Goal: Information Seeking & Learning: Learn about a topic

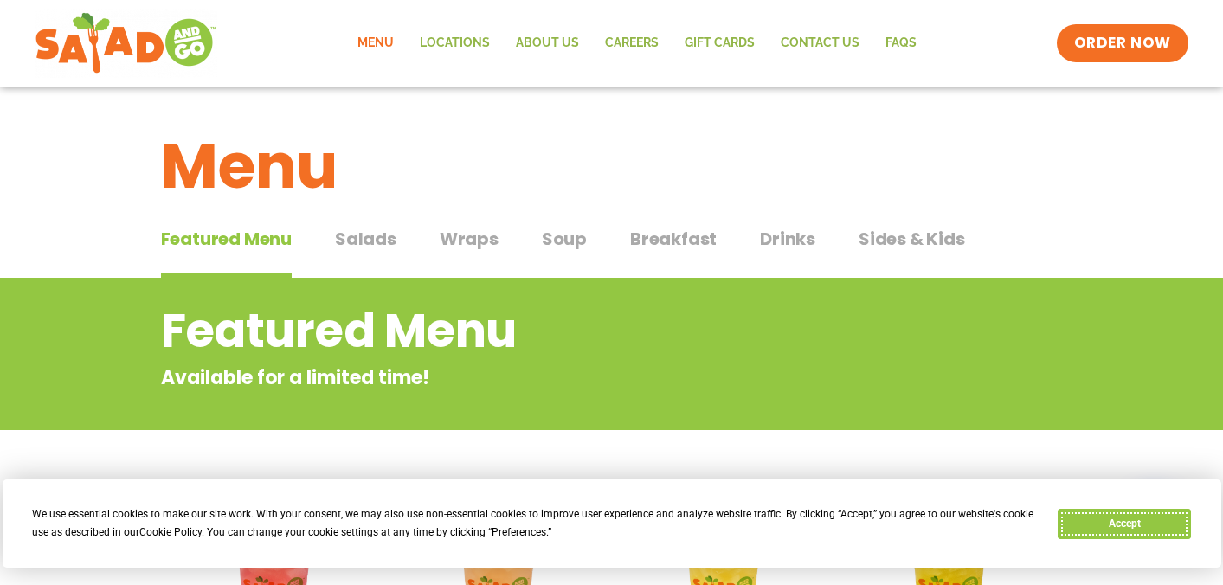
click at [1161, 530] on button "Accept" at bounding box center [1123, 524] width 133 height 30
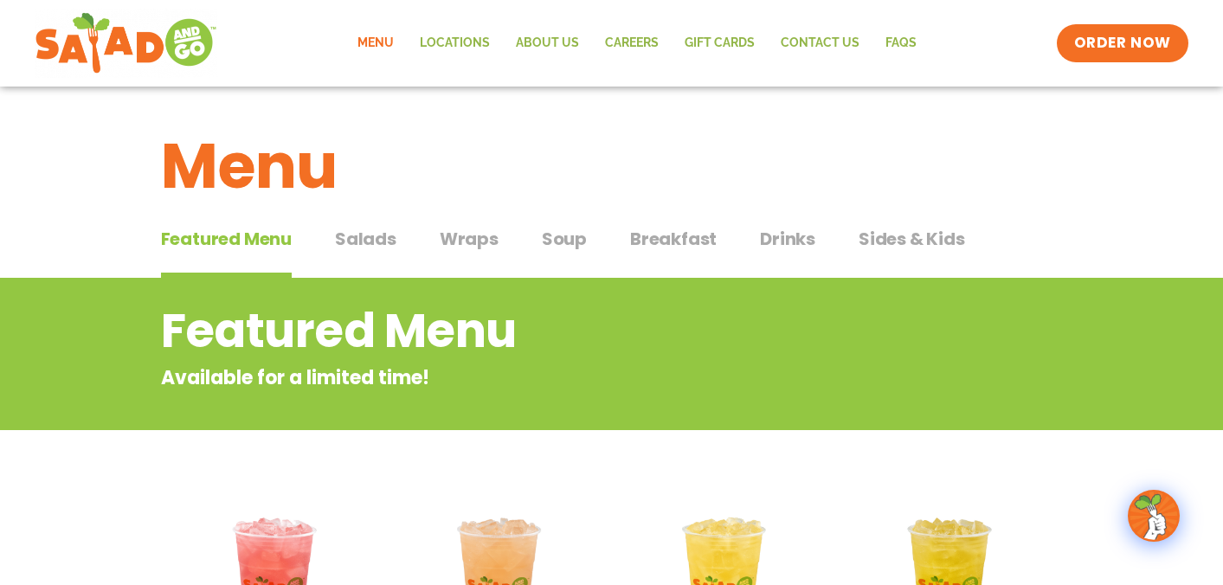
click at [468, 235] on span "Wraps" at bounding box center [469, 239] width 59 height 26
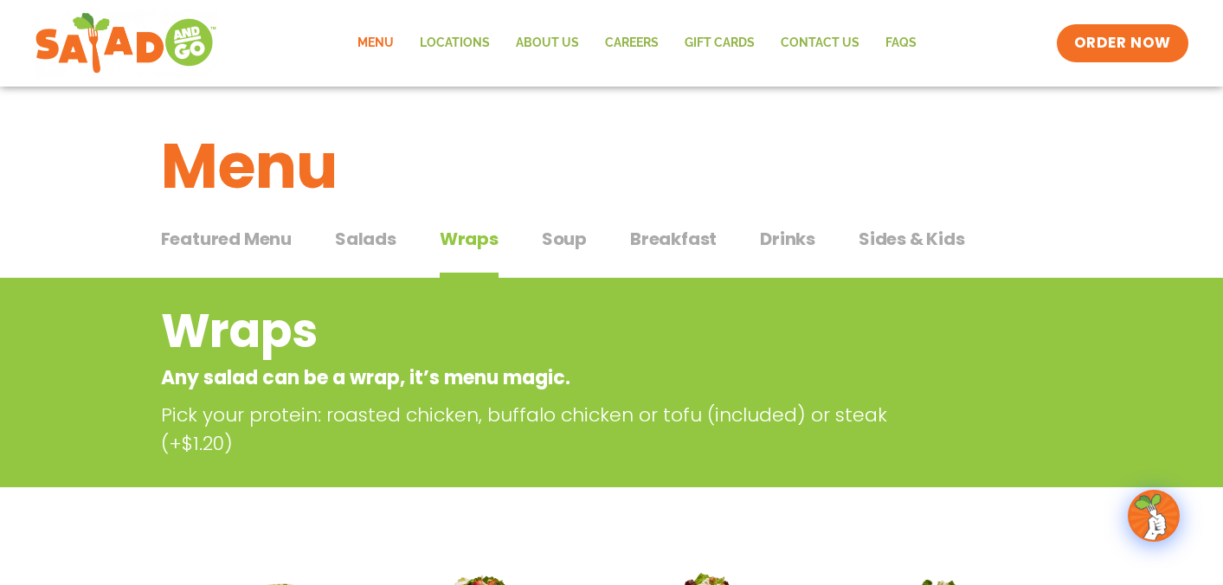
click at [556, 248] on span "Soup" at bounding box center [564, 239] width 45 height 26
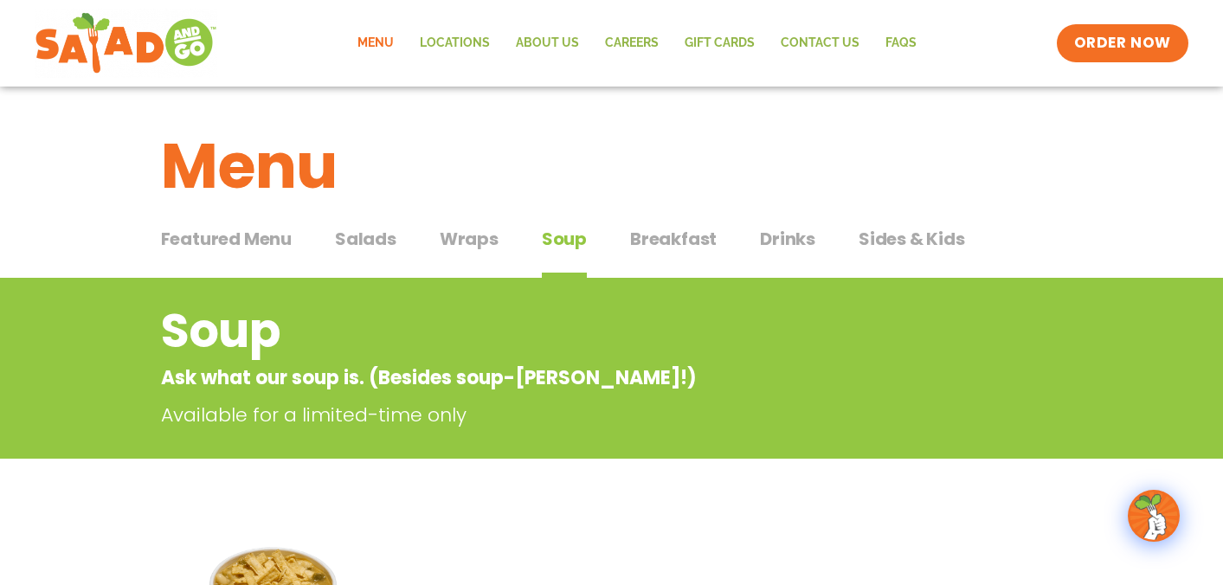
click at [368, 239] on span "Salads" at bounding box center [365, 239] width 61 height 26
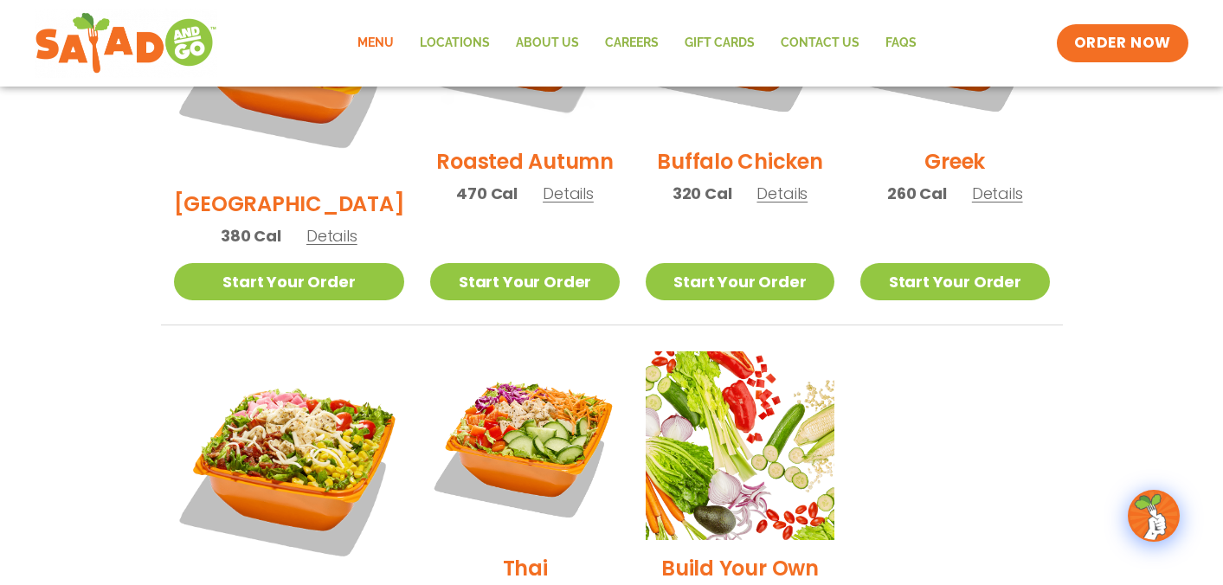
scroll to position [1062, 0]
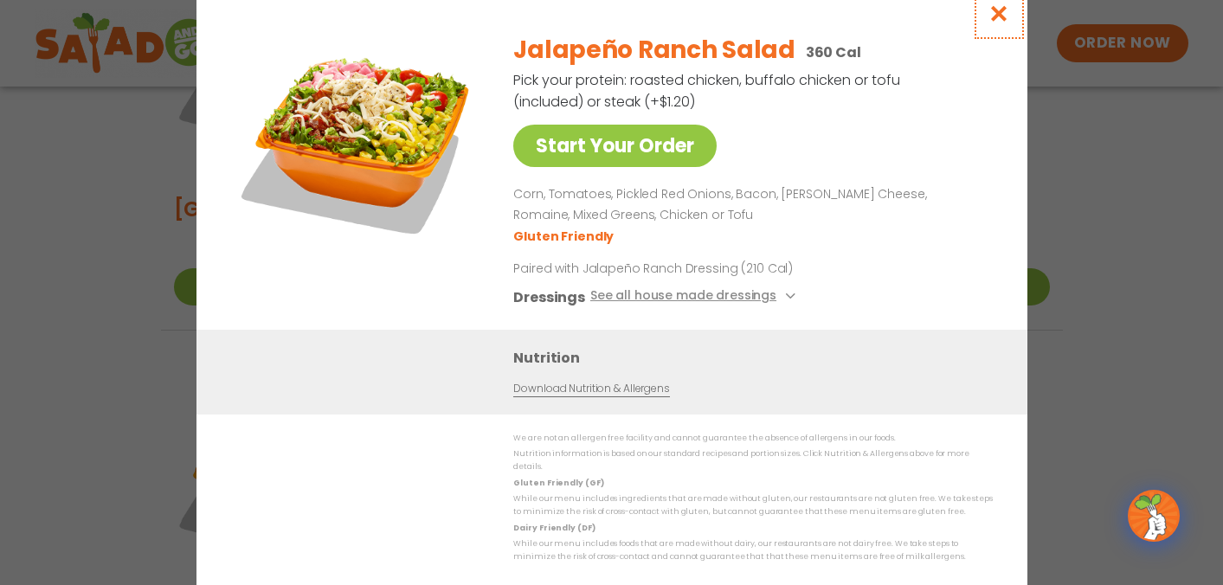
click at [998, 22] on icon "Close modal" at bounding box center [998, 13] width 22 height 18
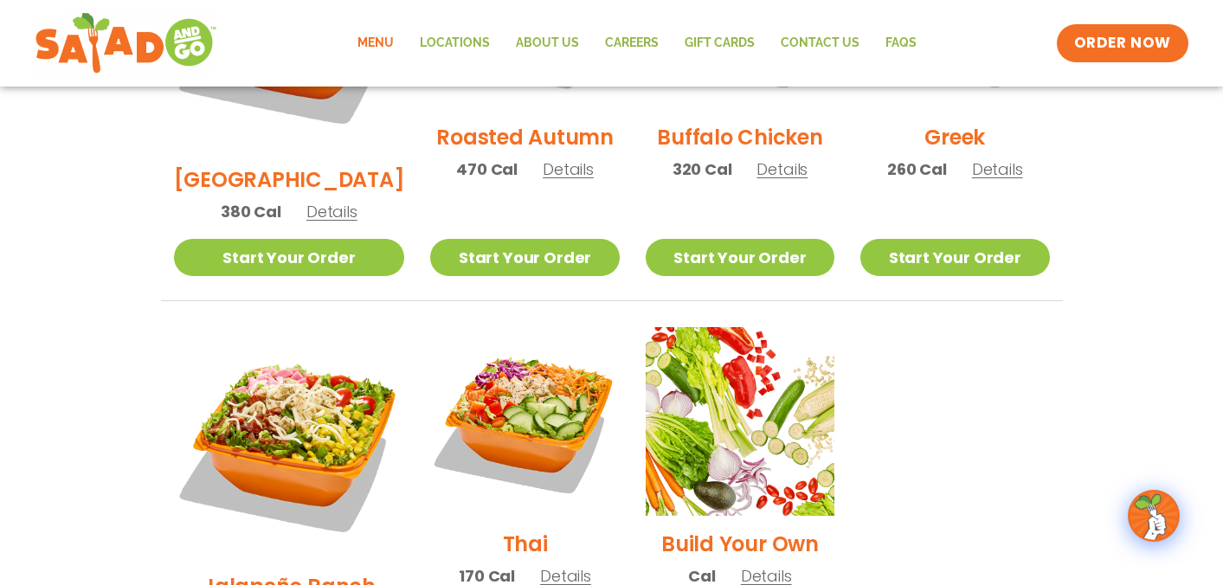
scroll to position [1090, 0]
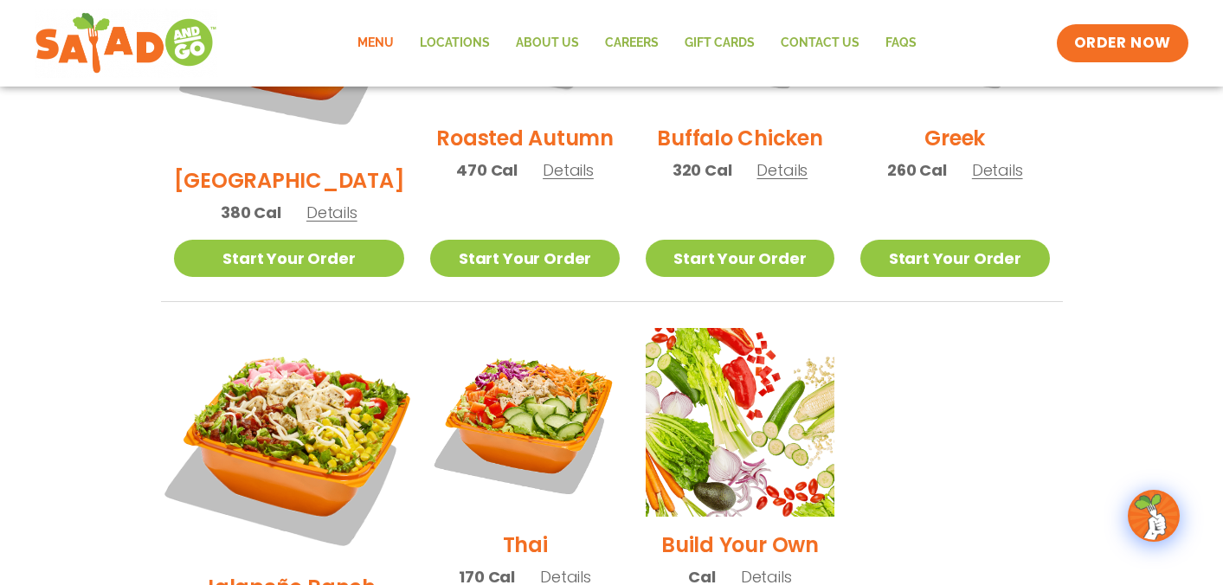
click at [282, 356] on img at bounding box center [288, 443] width 271 height 271
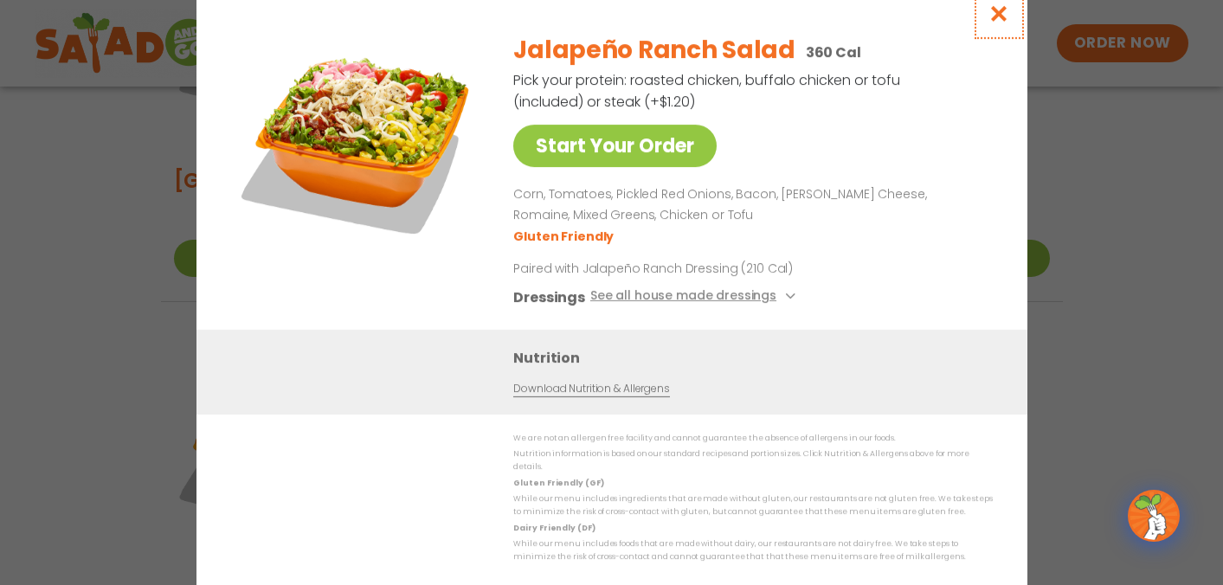
click at [997, 22] on icon "Close modal" at bounding box center [998, 13] width 22 height 18
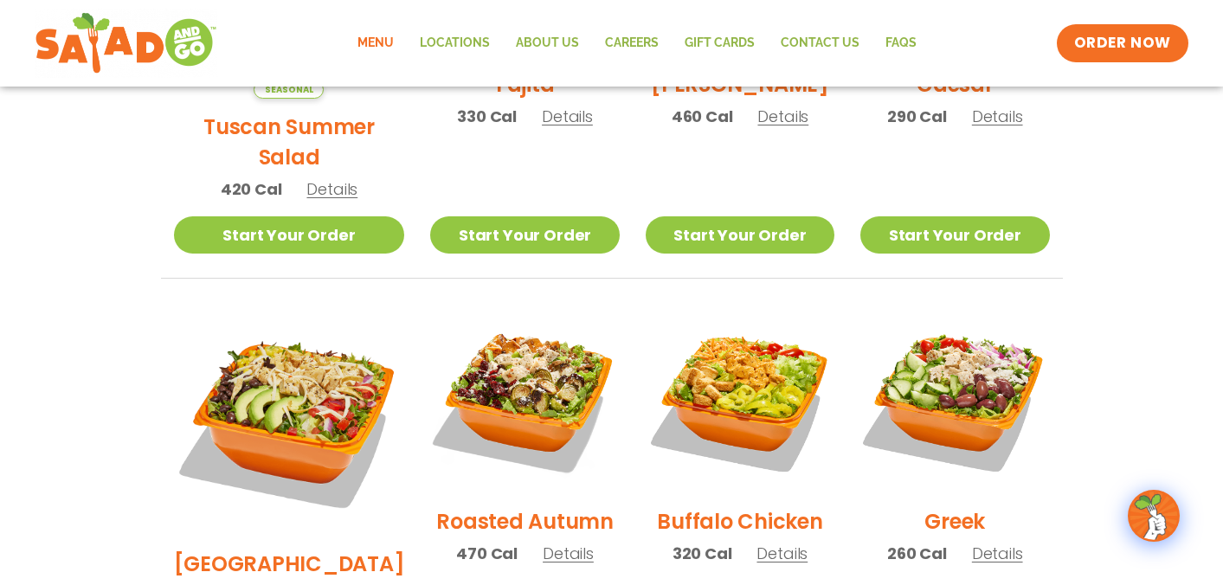
scroll to position [709, 0]
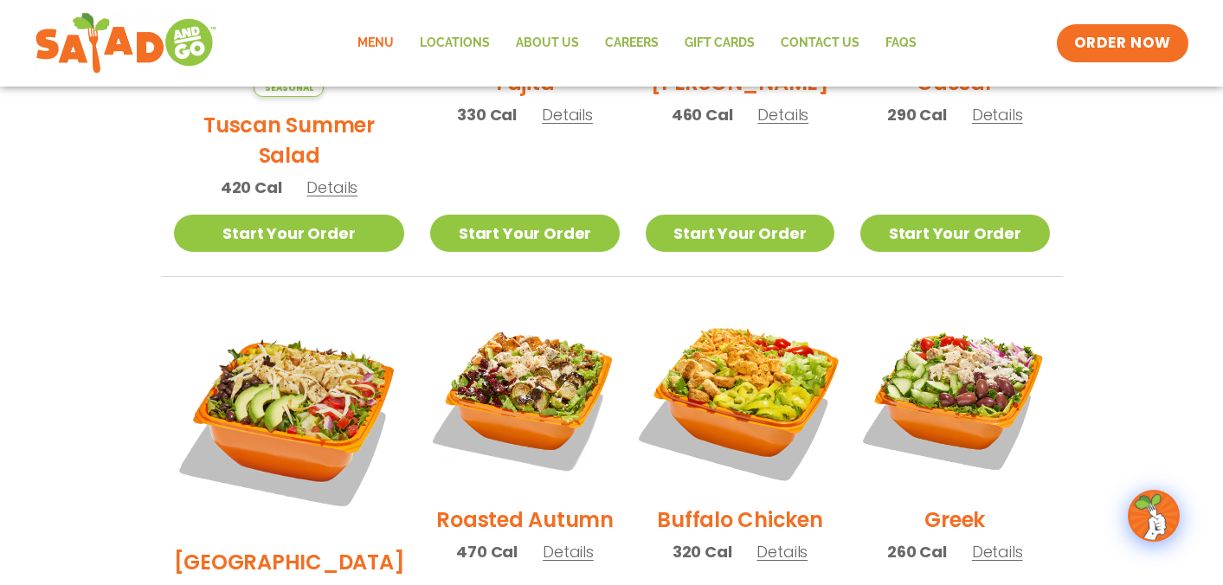
click at [711, 382] on img at bounding box center [739, 396] width 221 height 221
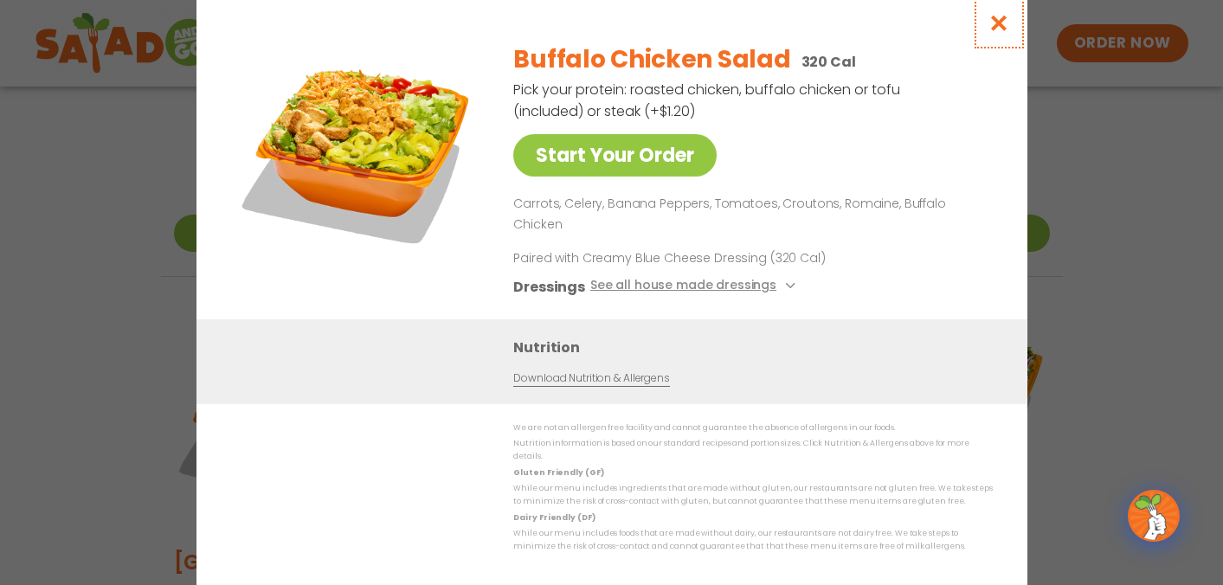
click at [1000, 32] on icon "Close modal" at bounding box center [998, 23] width 22 height 18
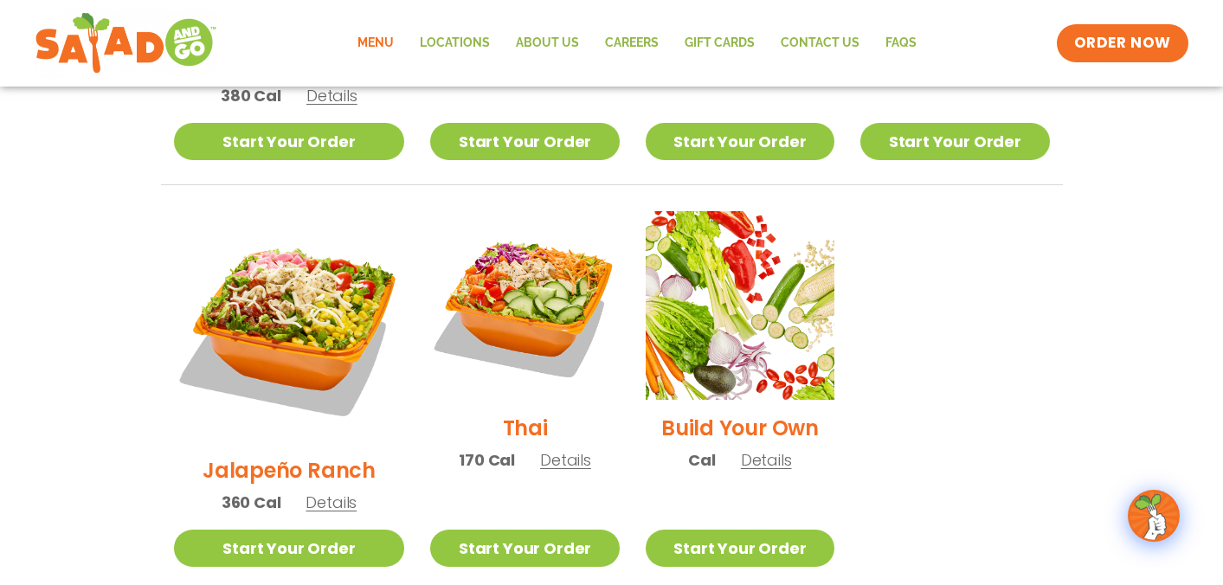
scroll to position [1206, 0]
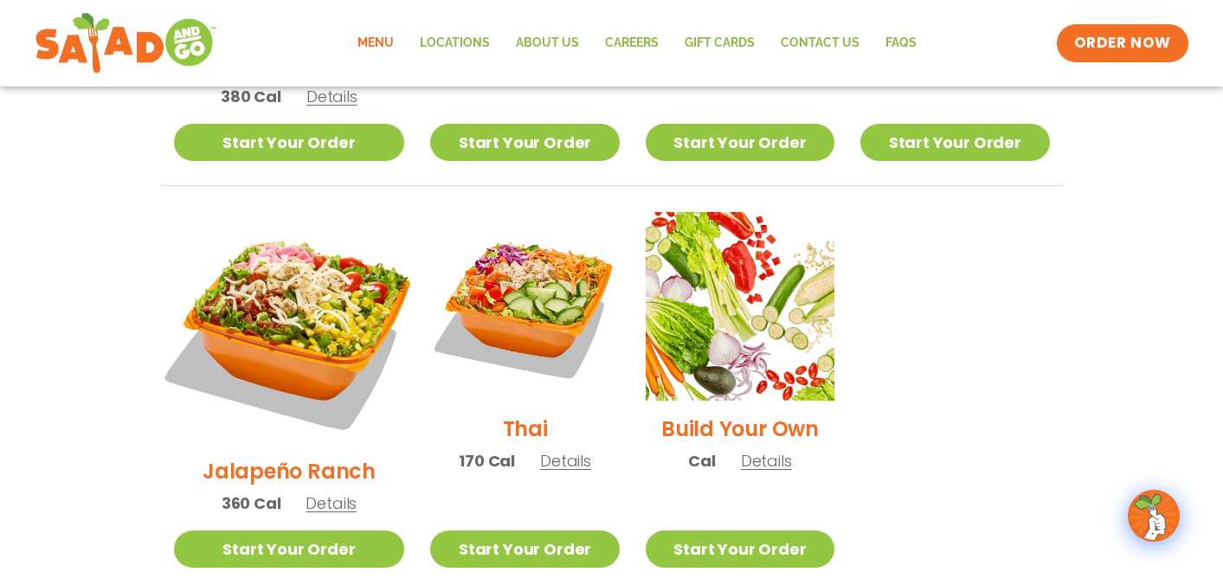
click at [284, 266] on img at bounding box center [288, 327] width 271 height 271
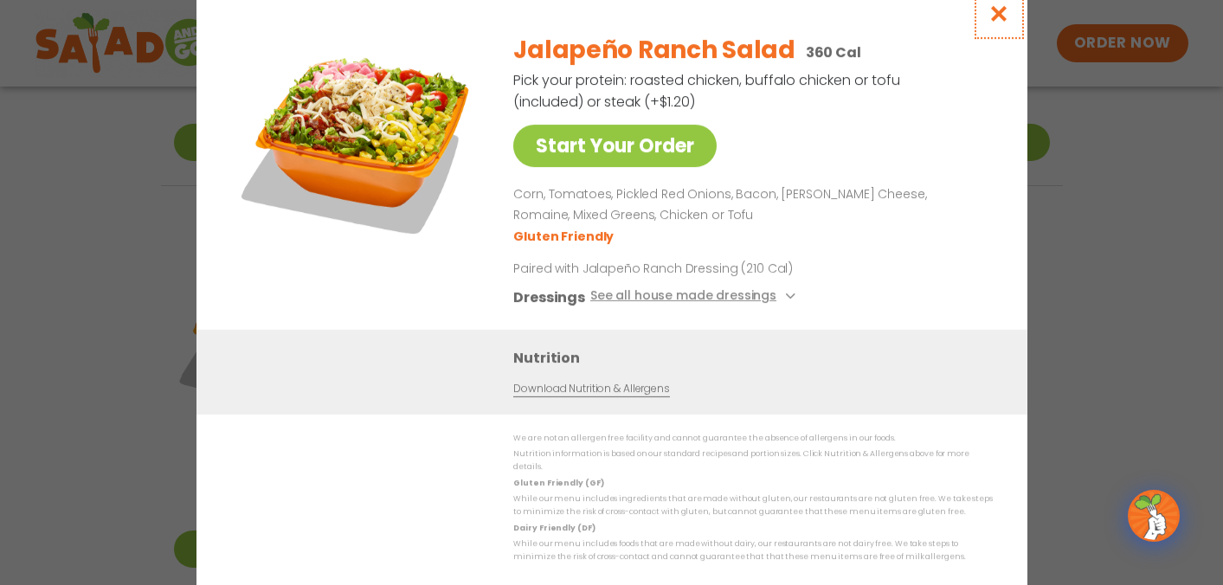
click at [1003, 22] on icon "Close modal" at bounding box center [998, 13] width 22 height 18
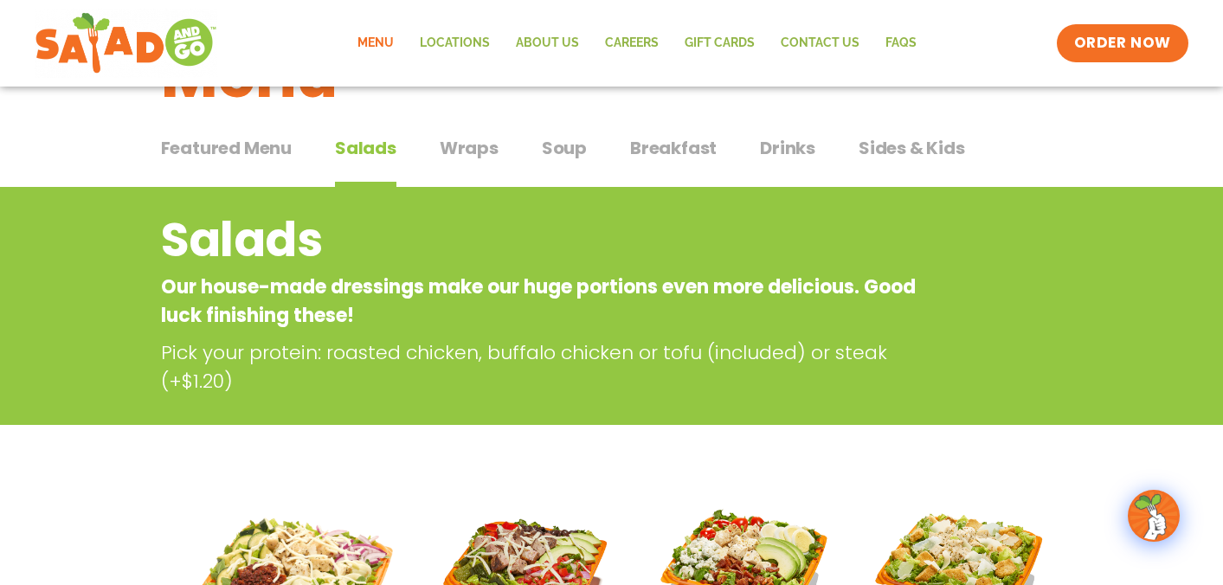
scroll to position [0, 0]
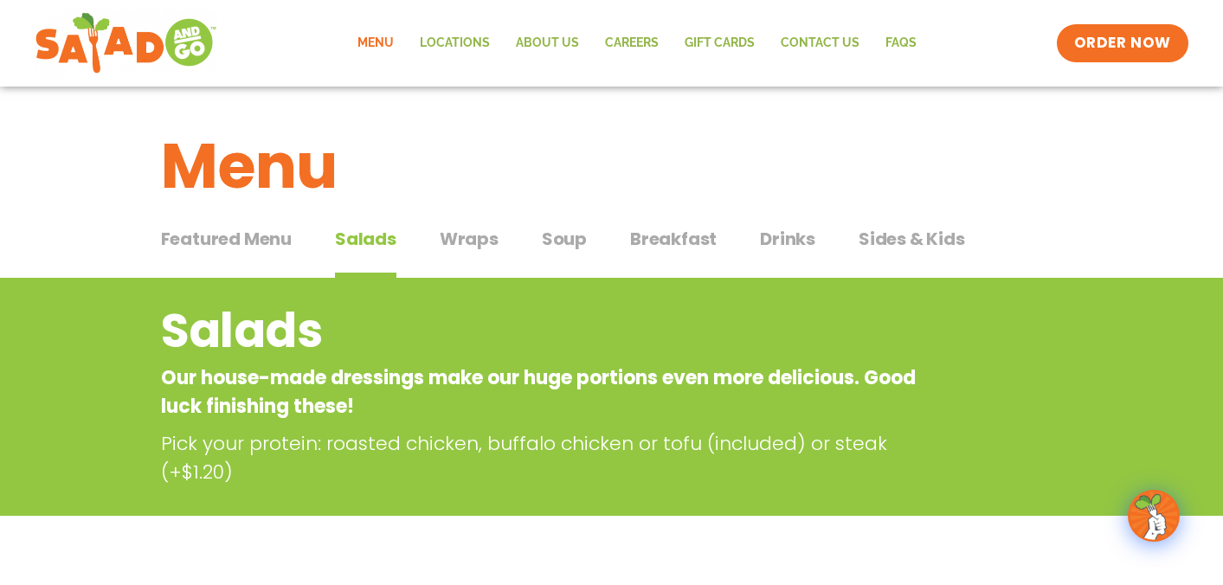
click at [806, 238] on span "Drinks" at bounding box center [787, 239] width 55 height 26
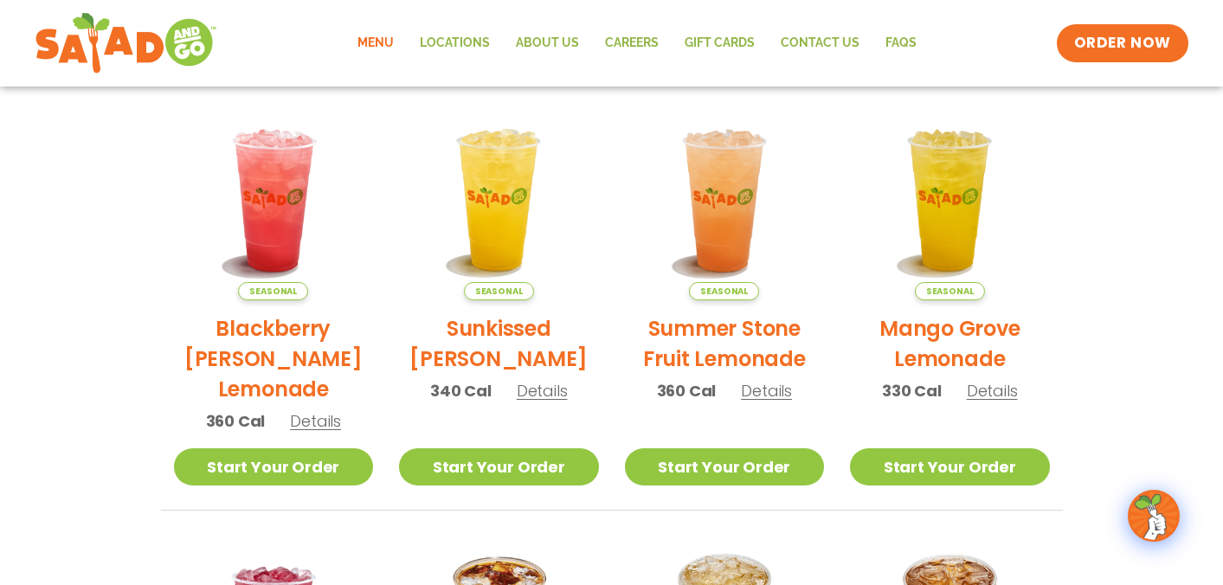
scroll to position [416, 0]
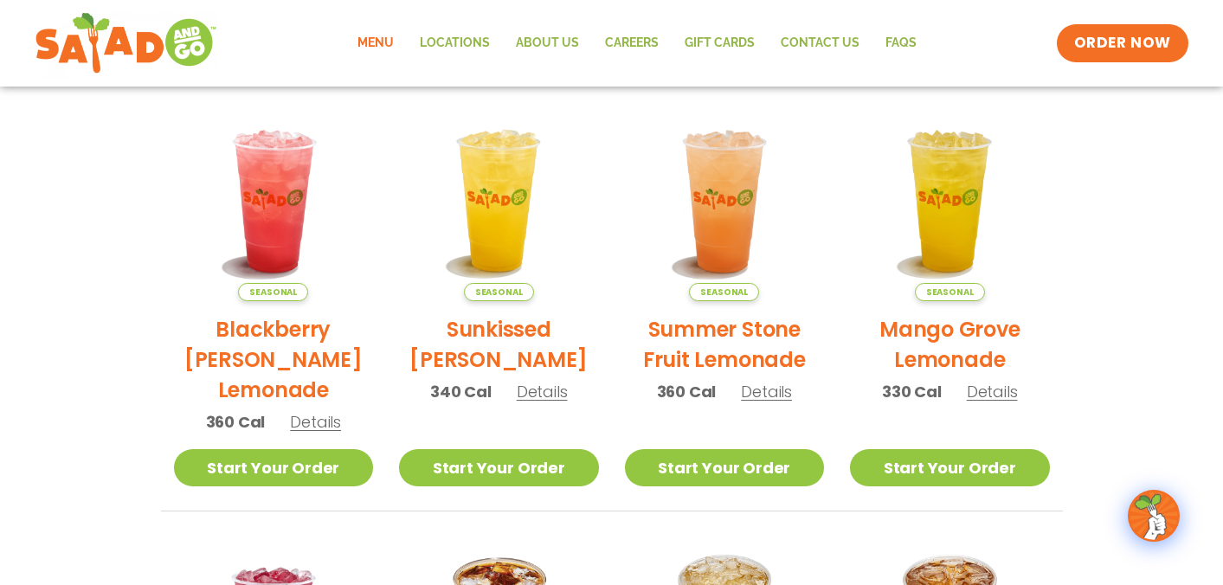
click at [502, 337] on h2 "Sunkissed [PERSON_NAME]" at bounding box center [499, 344] width 200 height 61
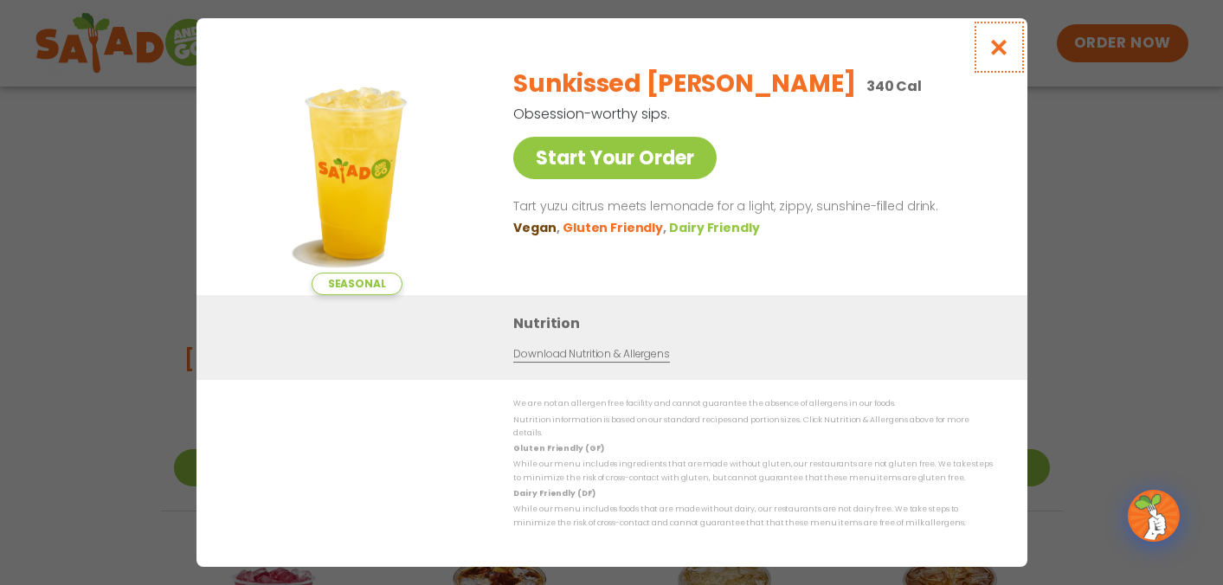
click at [988, 56] on icon "Close modal" at bounding box center [998, 47] width 22 height 18
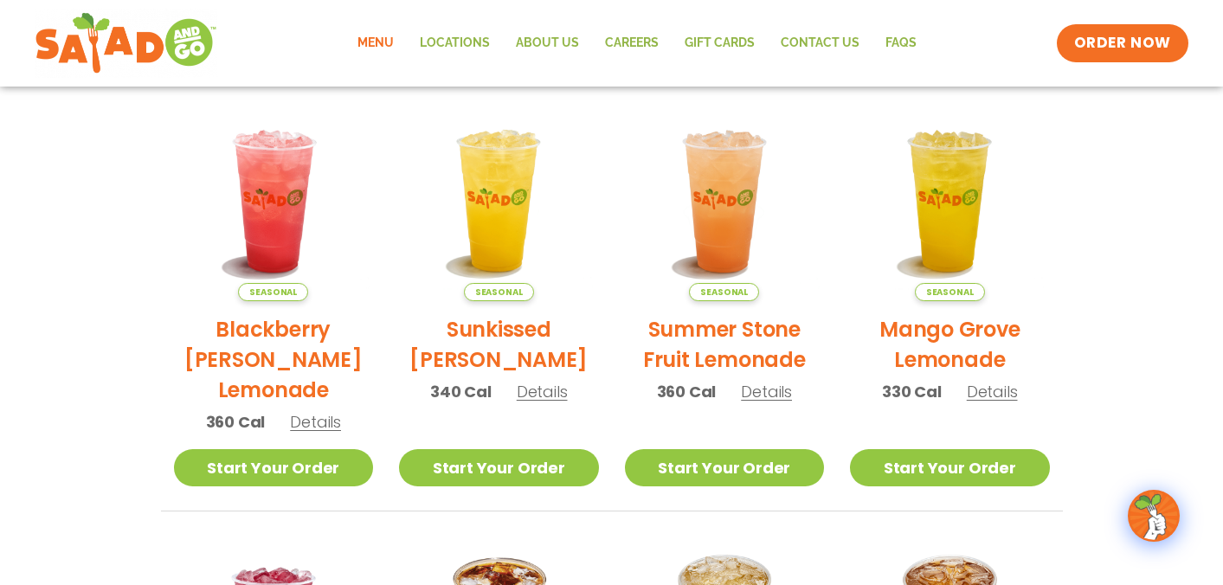
click at [291, 382] on h2 "Blackberry [PERSON_NAME] Lemonade" at bounding box center [274, 359] width 200 height 91
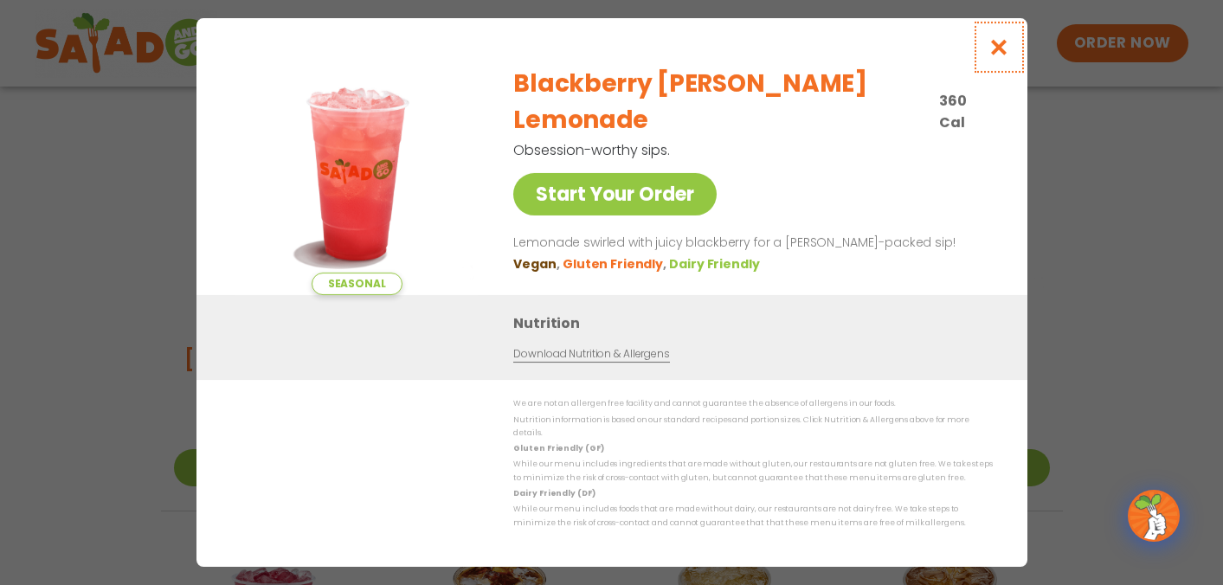
click at [994, 56] on icon "Close modal" at bounding box center [998, 47] width 22 height 18
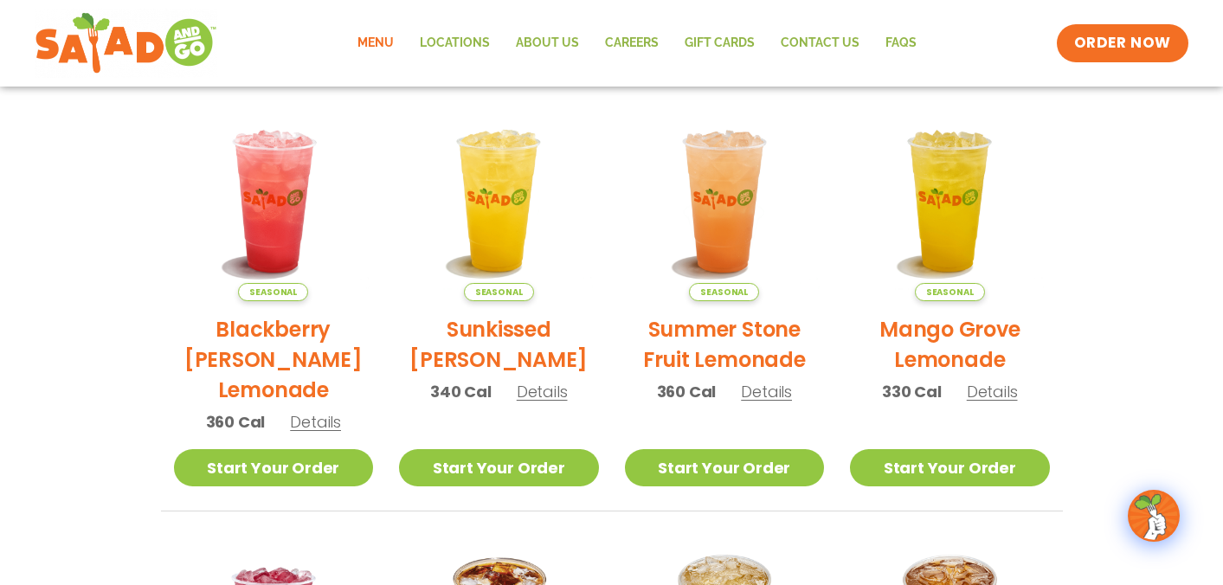
click at [741, 338] on h2 "Summer Stone Fruit Lemonade" at bounding box center [725, 344] width 200 height 61
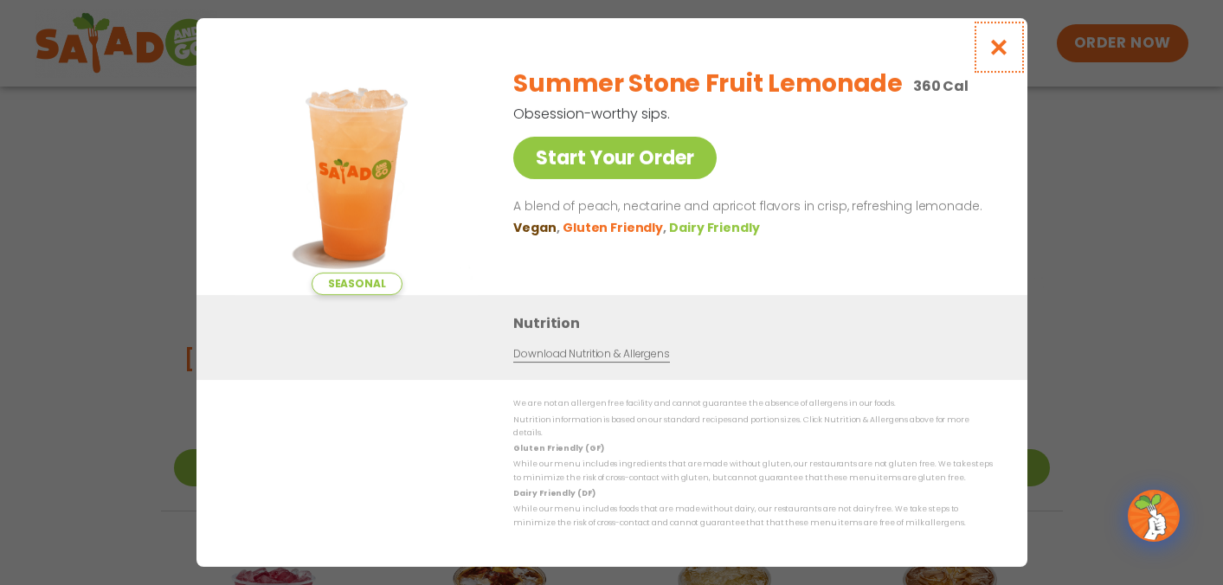
click at [994, 56] on icon "Close modal" at bounding box center [998, 47] width 22 height 18
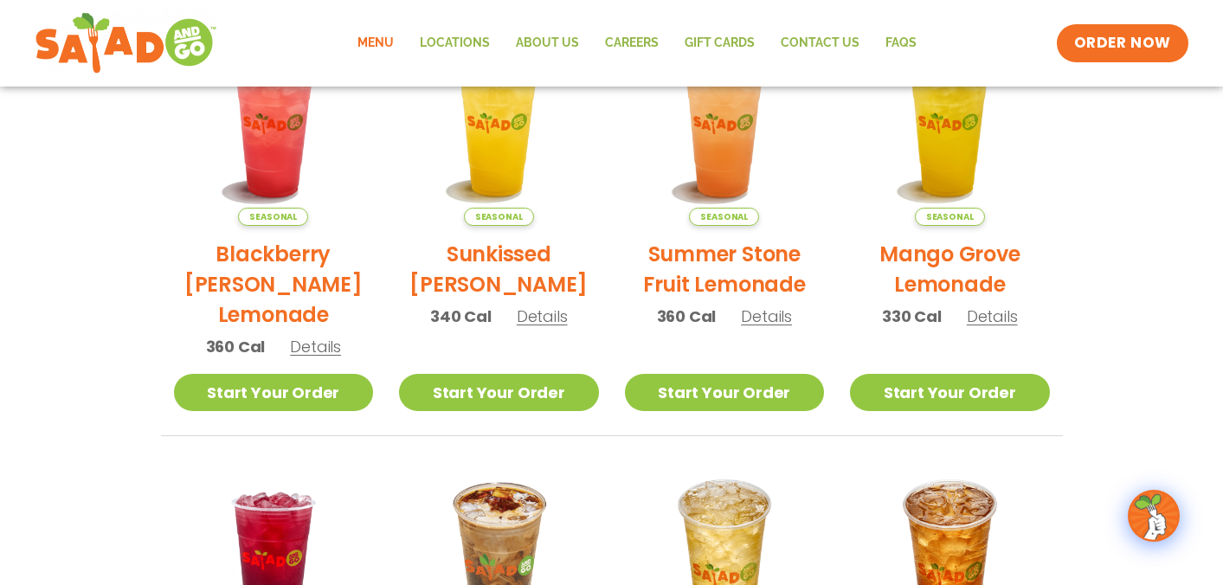
scroll to position [369, 0]
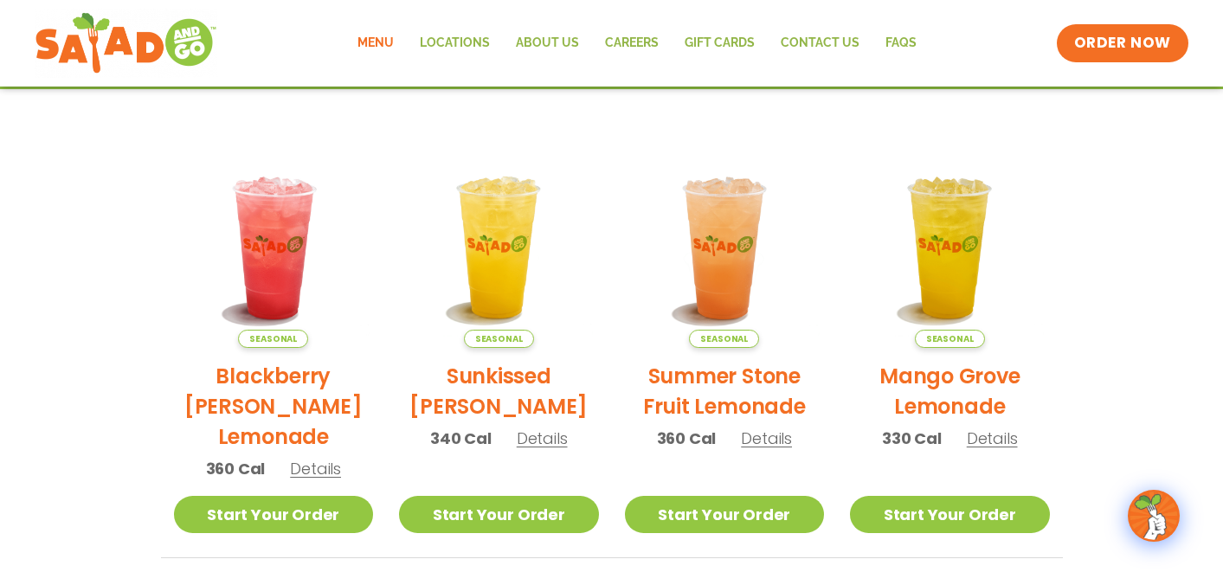
click at [741, 378] on h2 "Summer Stone Fruit Lemonade" at bounding box center [725, 391] width 200 height 61
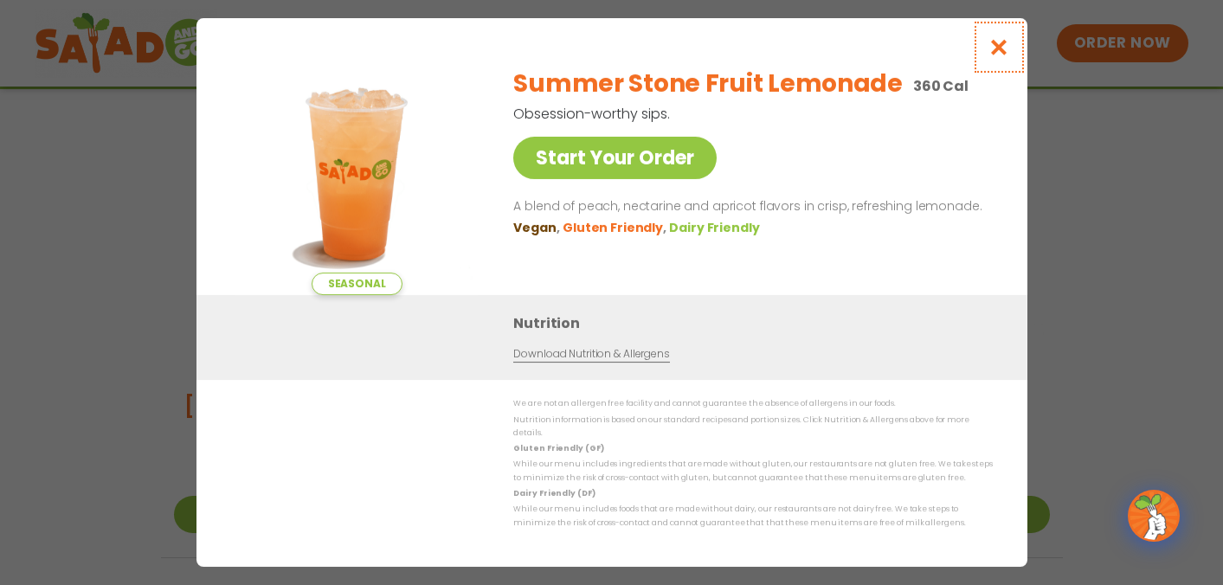
click at [998, 56] on icon "Close modal" at bounding box center [998, 47] width 22 height 18
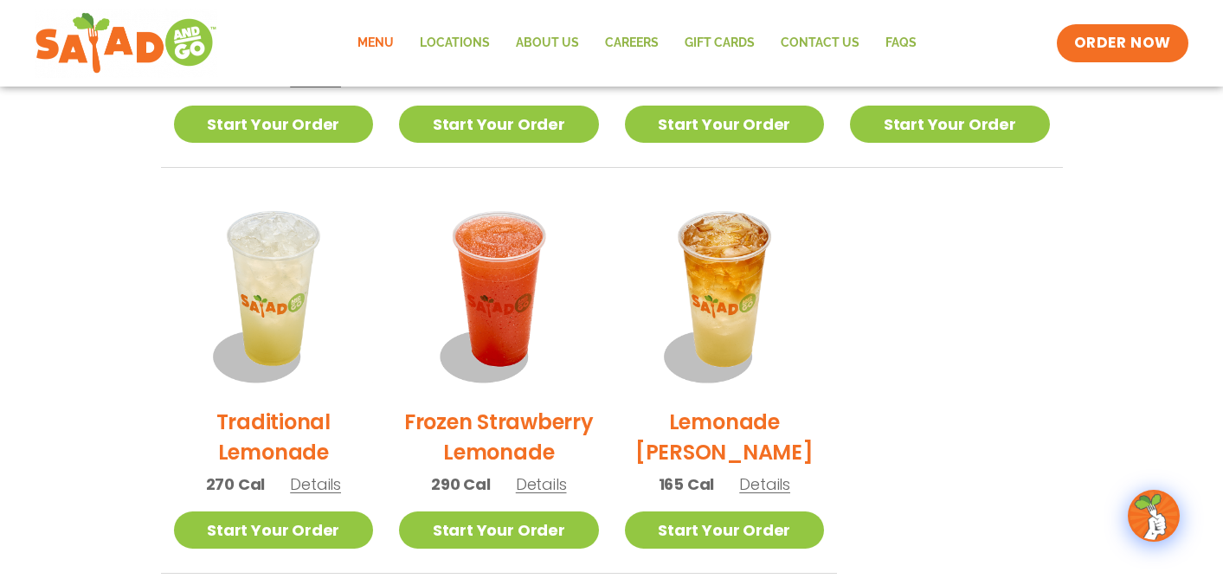
scroll to position [1197, 0]
